Goal: Task Accomplishment & Management: Manage account settings

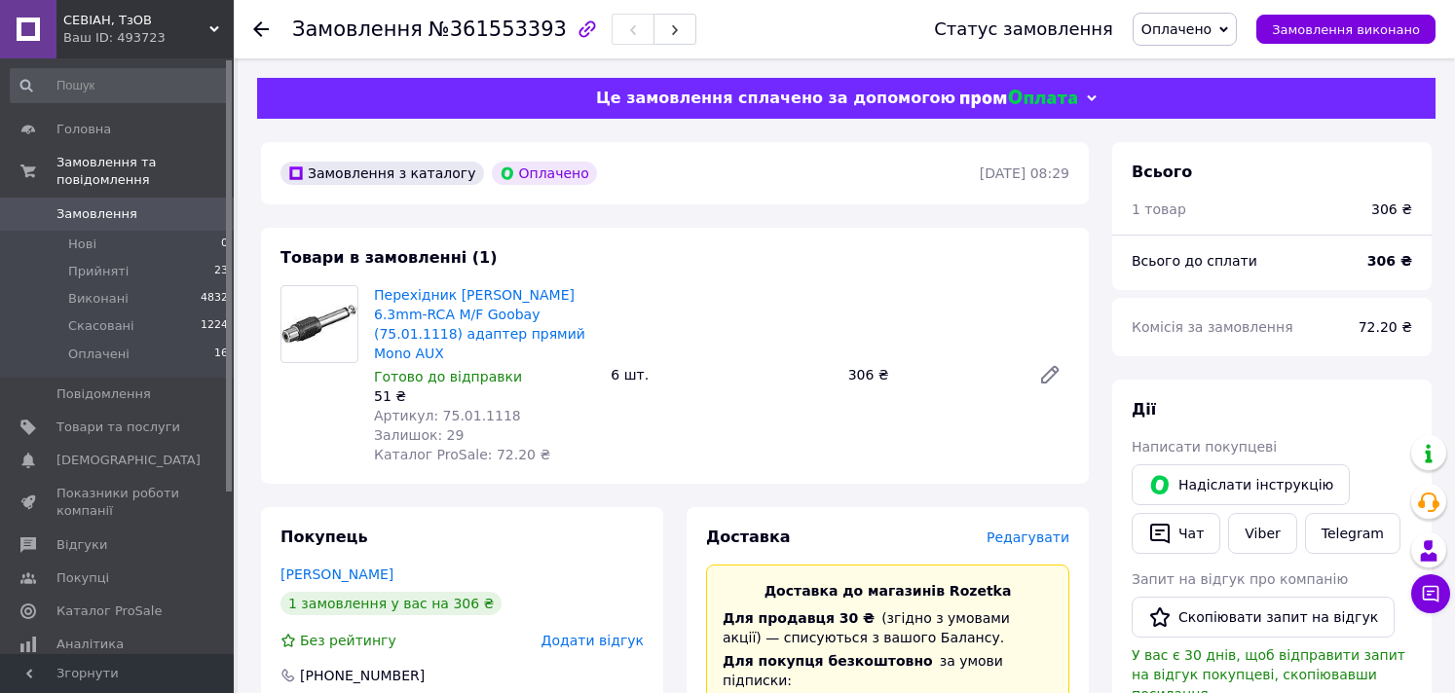
scroll to position [216, 0]
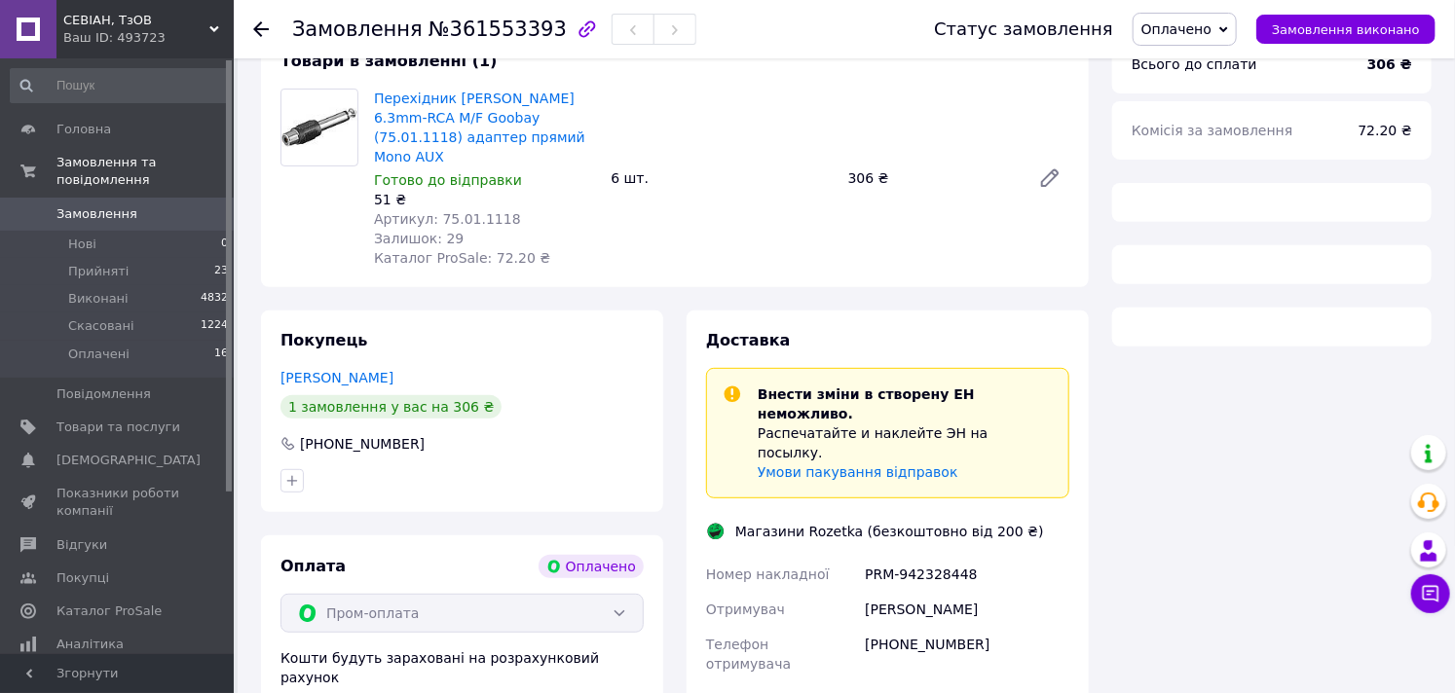
drag, startPoint x: 229, startPoint y: 189, endPoint x: 263, endPoint y: 50, distance: 143.3
click at [257, 53] on div "СЕВІАН, ТзОВ Ваш ID: 493723 Сайт СЕВІАН, ТзОВ Кабінет покупця Перевірити стан с…" at bounding box center [727, 421] width 1455 height 1237
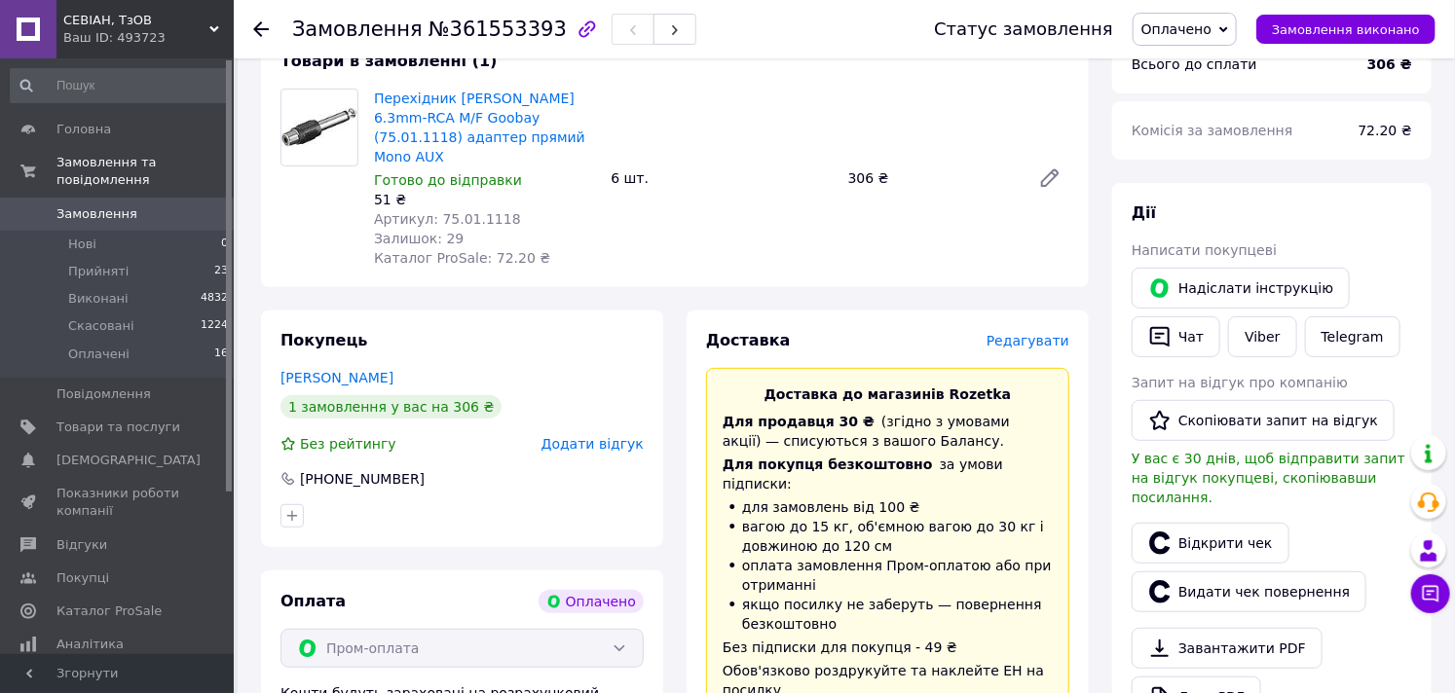
click at [253, 29] on icon at bounding box center [261, 29] width 16 height 16
